Goal: Find specific fact: Find specific fact

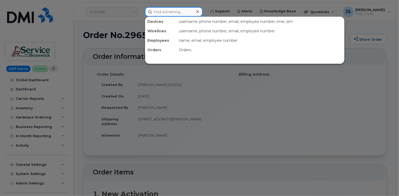
click at [160, 8] on input at bounding box center [174, 11] width 58 height 9
paste input "297607"
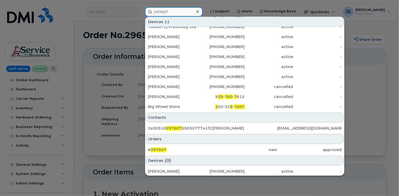
scroll to position [26, 0]
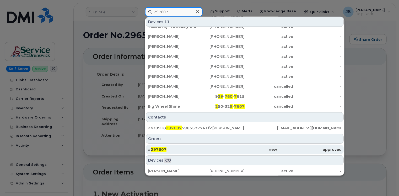
type input "297607"
click at [169, 148] on div "# 297607" at bounding box center [180, 149] width 65 height 5
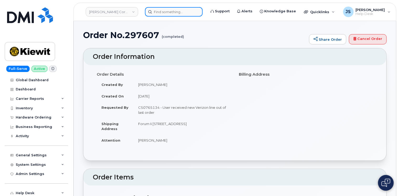
click at [174, 12] on input at bounding box center [174, 11] width 58 height 9
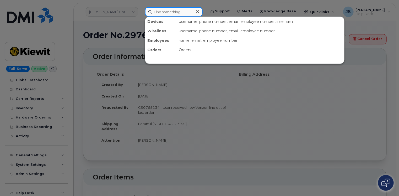
paste input "[PHONE_NUMBER]"
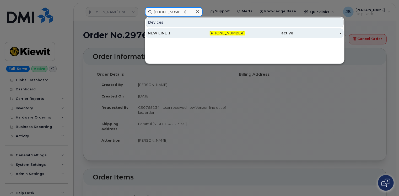
type input "[PHONE_NUMBER]"
click at [165, 33] on div "NEW LINE 1" at bounding box center [172, 32] width 49 height 5
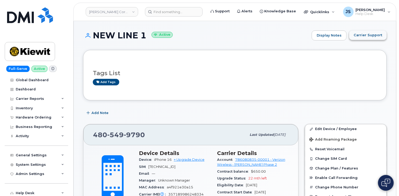
click at [368, 35] on span "Carrier Support" at bounding box center [368, 35] width 29 height 5
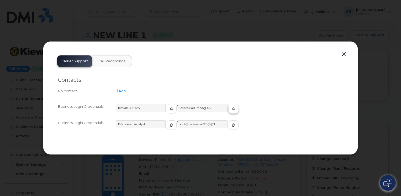
click at [232, 107] on icon "button" at bounding box center [233, 108] width 3 height 3
click at [340, 53] on button "button" at bounding box center [344, 54] width 8 height 7
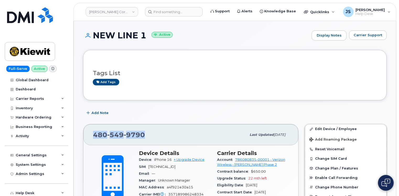
drag, startPoint x: 143, startPoint y: 135, endPoint x: 90, endPoint y: 137, distance: 53.5
click at [90, 137] on div "[PHONE_NUMBER] Last updated [DATE]" at bounding box center [190, 134] width 215 height 21
drag, startPoint x: 90, startPoint y: 137, endPoint x: 94, endPoint y: 136, distance: 4.8
copy span "[PHONE_NUMBER]"
